Goal: Task Accomplishment & Management: Manage account settings

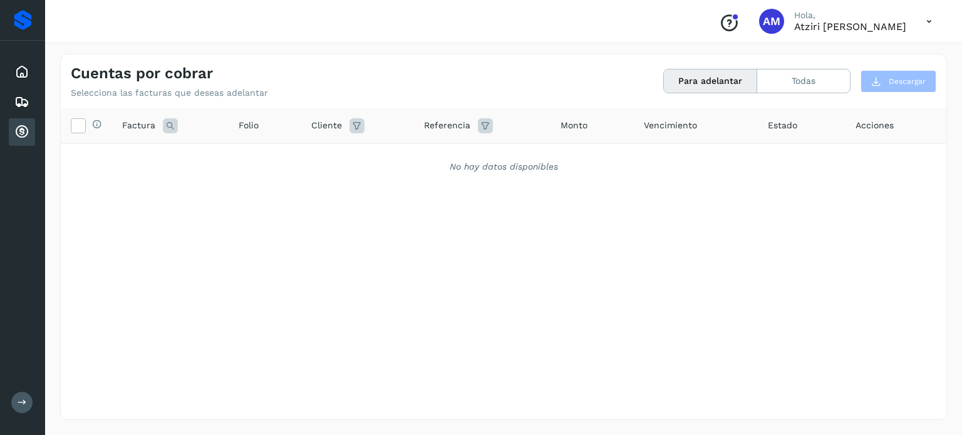
click at [29, 64] on icon at bounding box center [21, 71] width 15 height 15
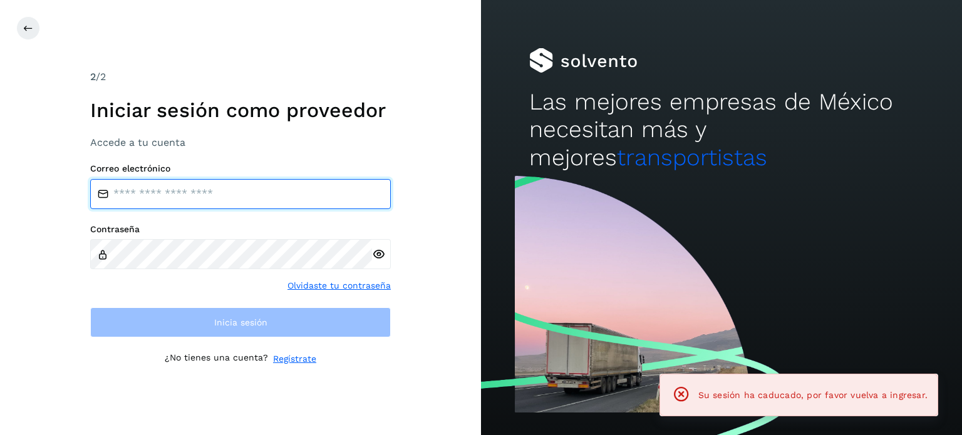
type input "**********"
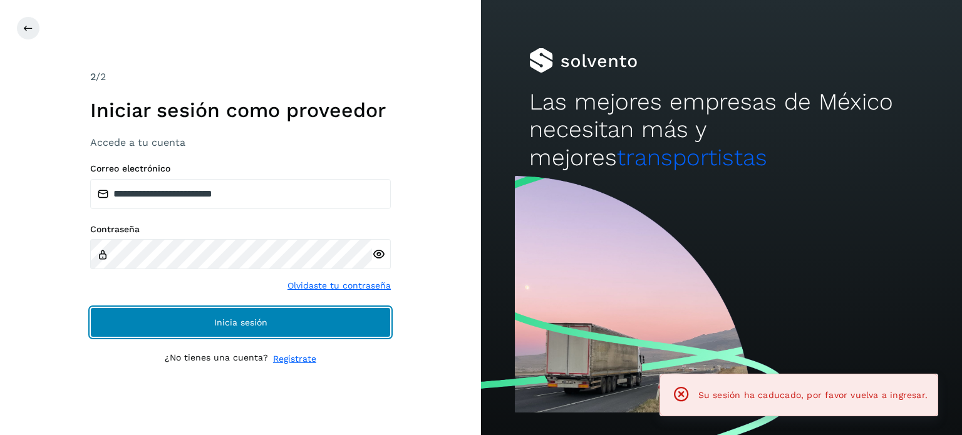
click at [164, 314] on button "Inicia sesión" at bounding box center [240, 322] width 300 height 30
